Goal: Transaction & Acquisition: Purchase product/service

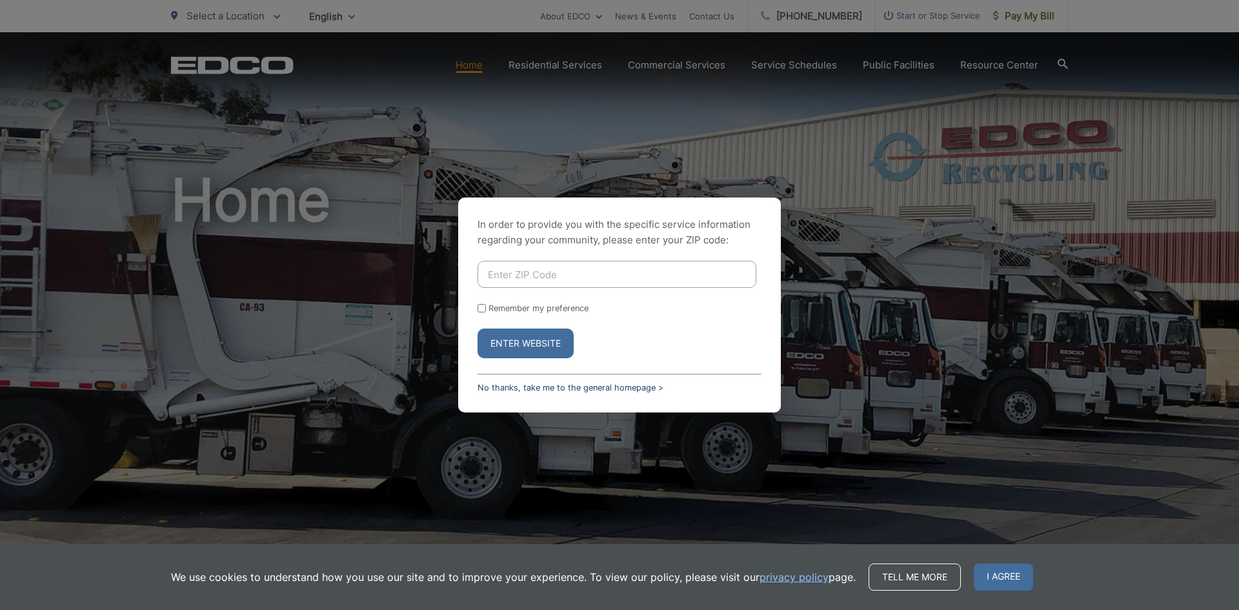
click at [643, 392] on link "No thanks, take me to the general homepage >" at bounding box center [571, 388] width 186 height 10
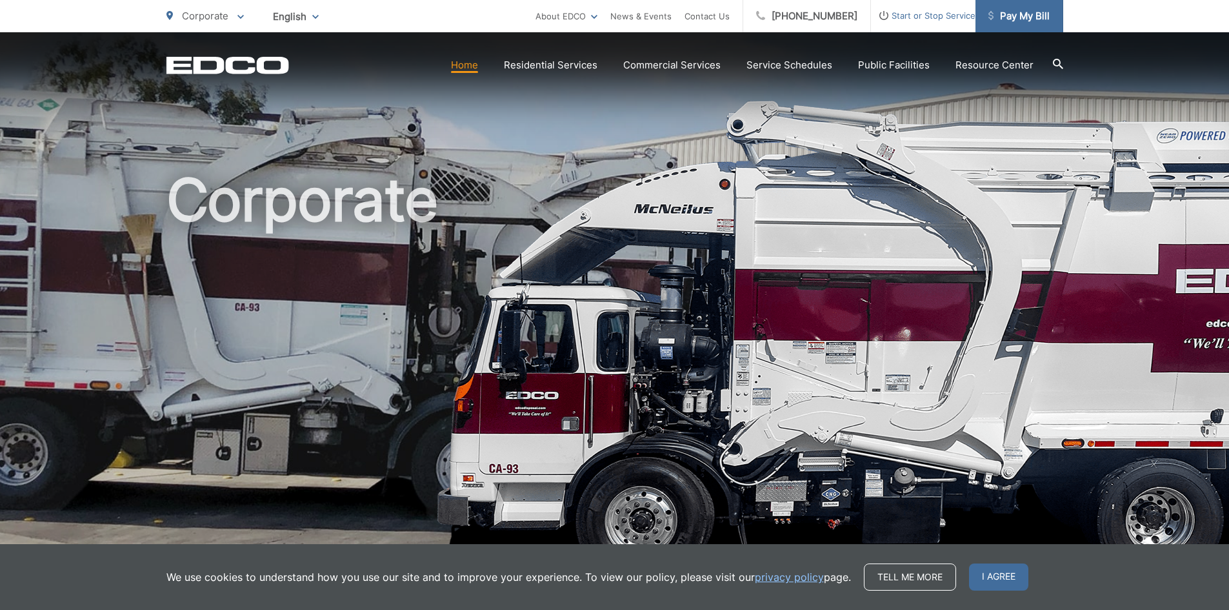
click at [1020, 23] on span "Pay My Bill" at bounding box center [1019, 15] width 61 height 15
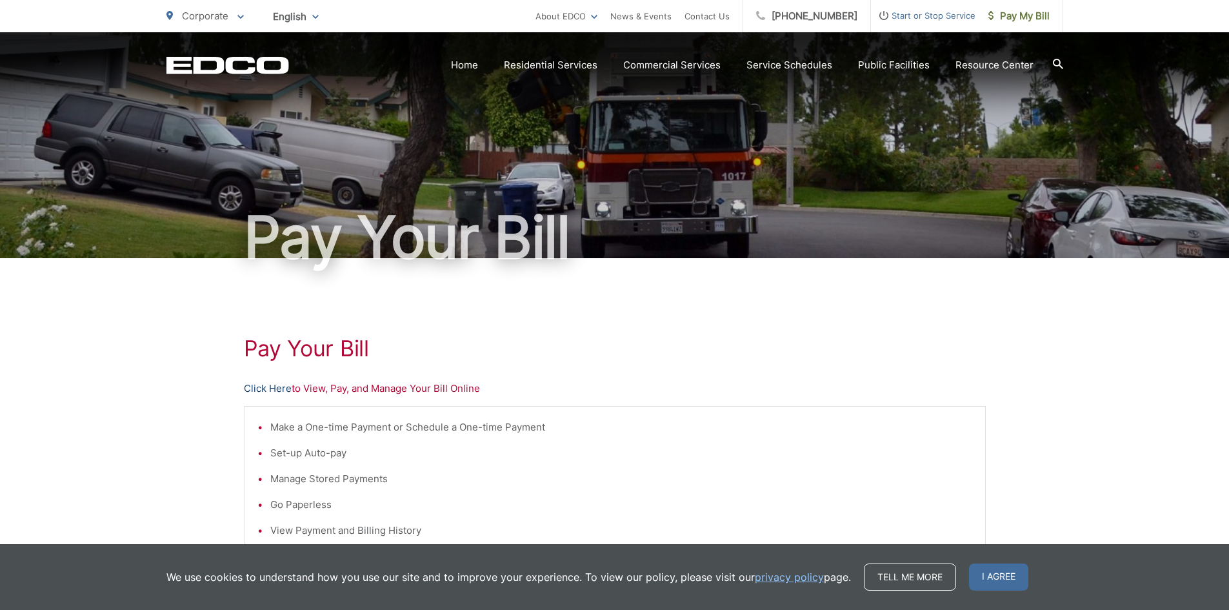
click at [250, 388] on link "Click Here" at bounding box center [268, 388] width 48 height 15
